Goal: Information Seeking & Learning: Learn about a topic

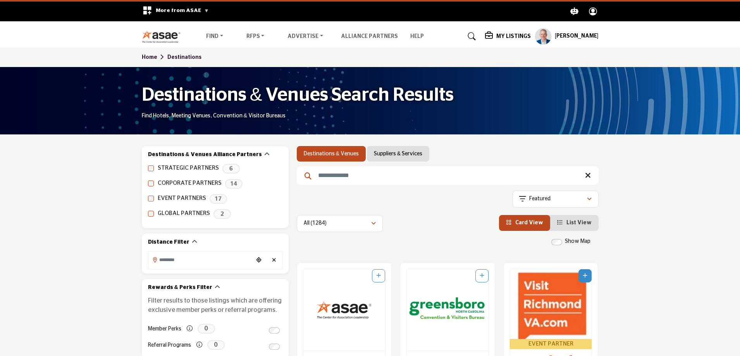
click at [163, 36] on img at bounding box center [163, 36] width 43 height 13
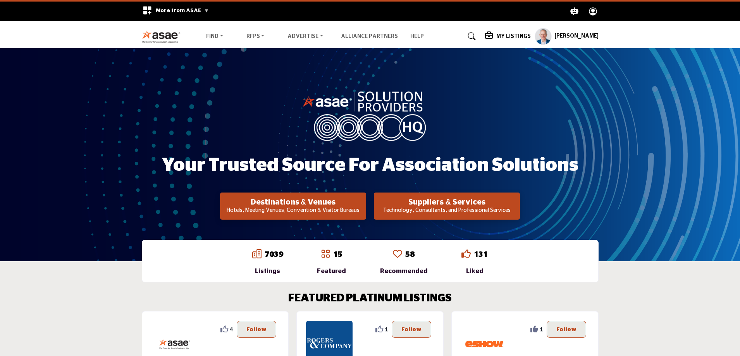
click at [297, 206] on h2 "Destinations & Venues" at bounding box center [292, 201] width 141 height 9
